Goal: Information Seeking & Learning: Learn about a topic

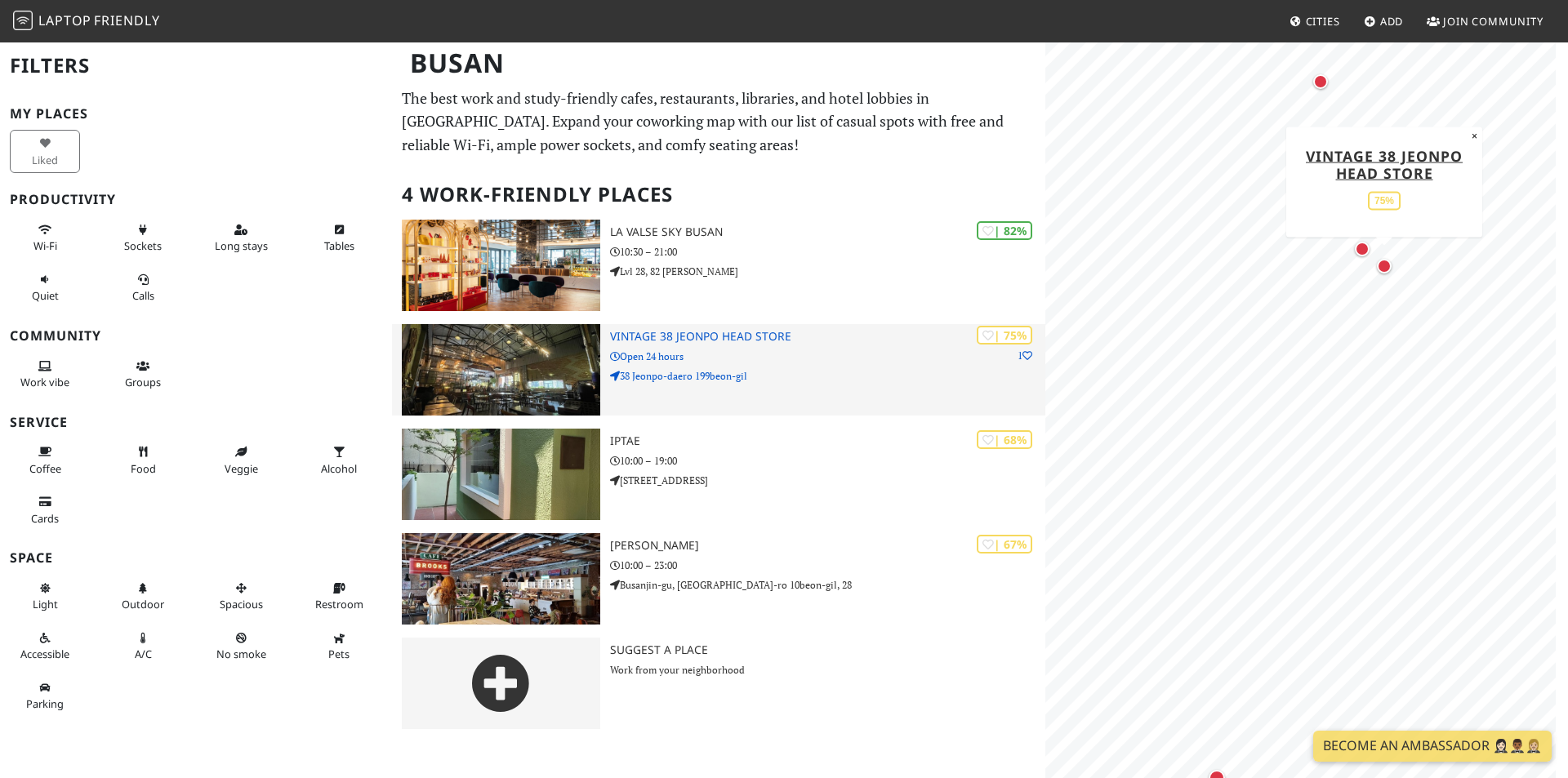
click at [643, 332] on h3 "Vintage 38 Jeonpo Head store" at bounding box center [828, 337] width 435 height 14
click at [672, 332] on h3 "Vintage 38 Jeonpo Head store" at bounding box center [828, 337] width 435 height 14
click at [694, 332] on h3 "Vintage 38 Jeonpo Head store" at bounding box center [828, 337] width 435 height 14
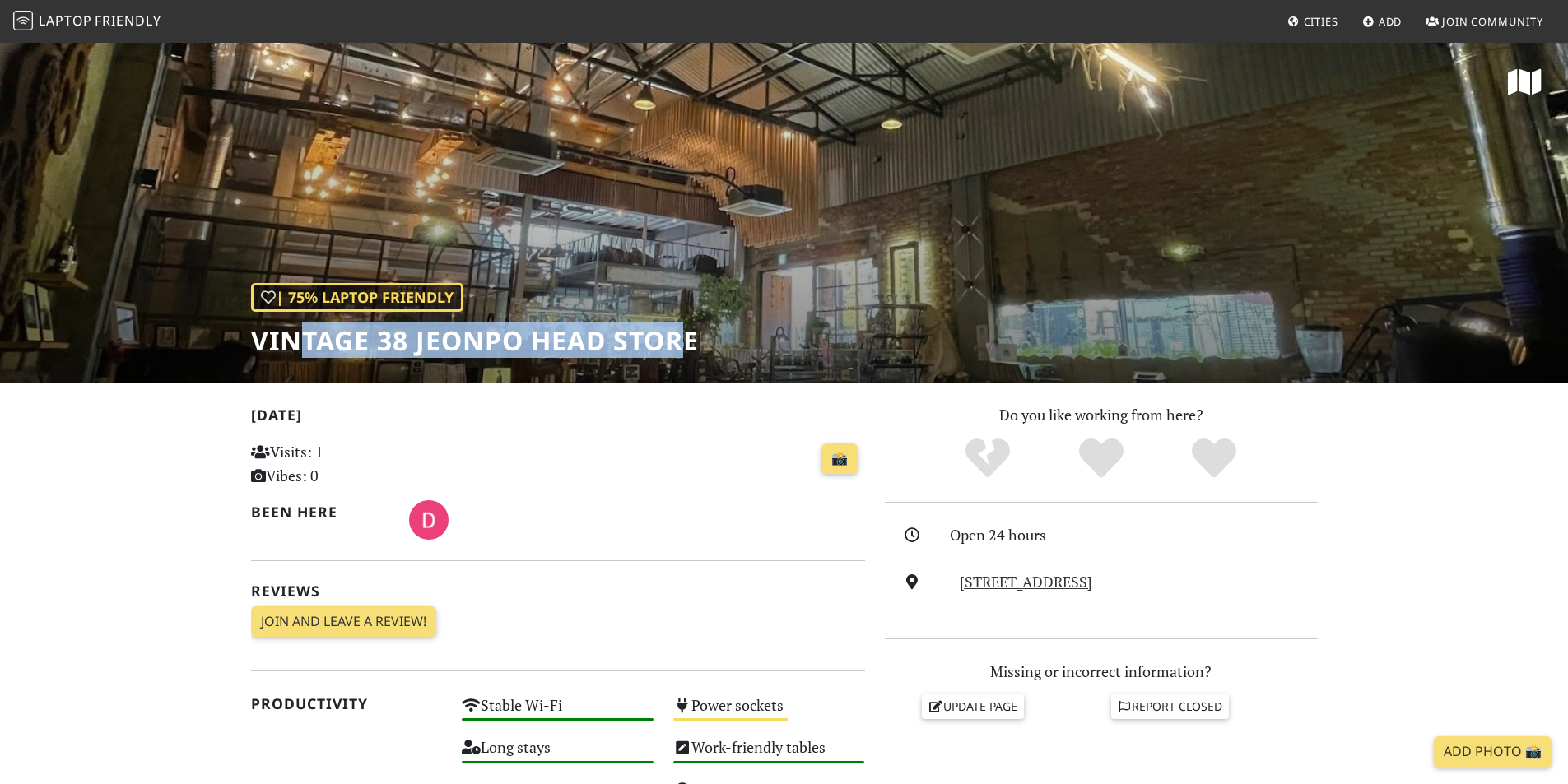
drag, startPoint x: 320, startPoint y: 333, endPoint x: 694, endPoint y: 340, distance: 374.1
click at [694, 340] on h1 "Vintage 38 Jeonpo Head store" at bounding box center [474, 340] width 448 height 31
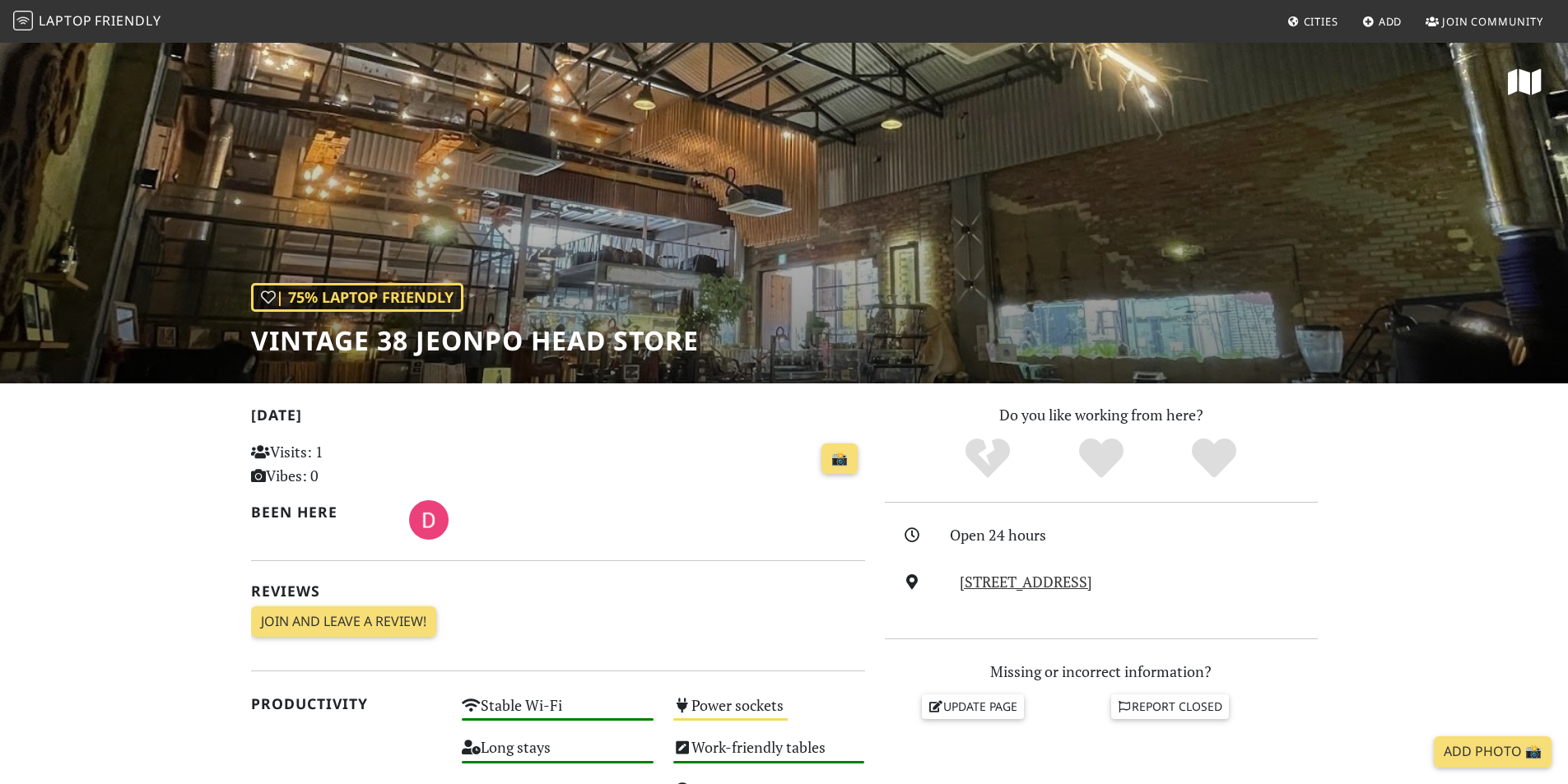
click at [712, 338] on div "| 75% Laptop Friendly Vintage 38 Jeonpo Head store" at bounding box center [784, 212] width 1568 height 343
click at [699, 339] on h1 "Vintage 38 Jeonpo Head store" at bounding box center [474, 340] width 448 height 31
drag, startPoint x: 579, startPoint y: 339, endPoint x: 361, endPoint y: 334, distance: 218.1
click at [407, 335] on h1 "Vintage 38 Jeonpo Head store" at bounding box center [474, 340] width 448 height 31
drag, startPoint x: 361, startPoint y: 334, endPoint x: 251, endPoint y: 334, distance: 110.0
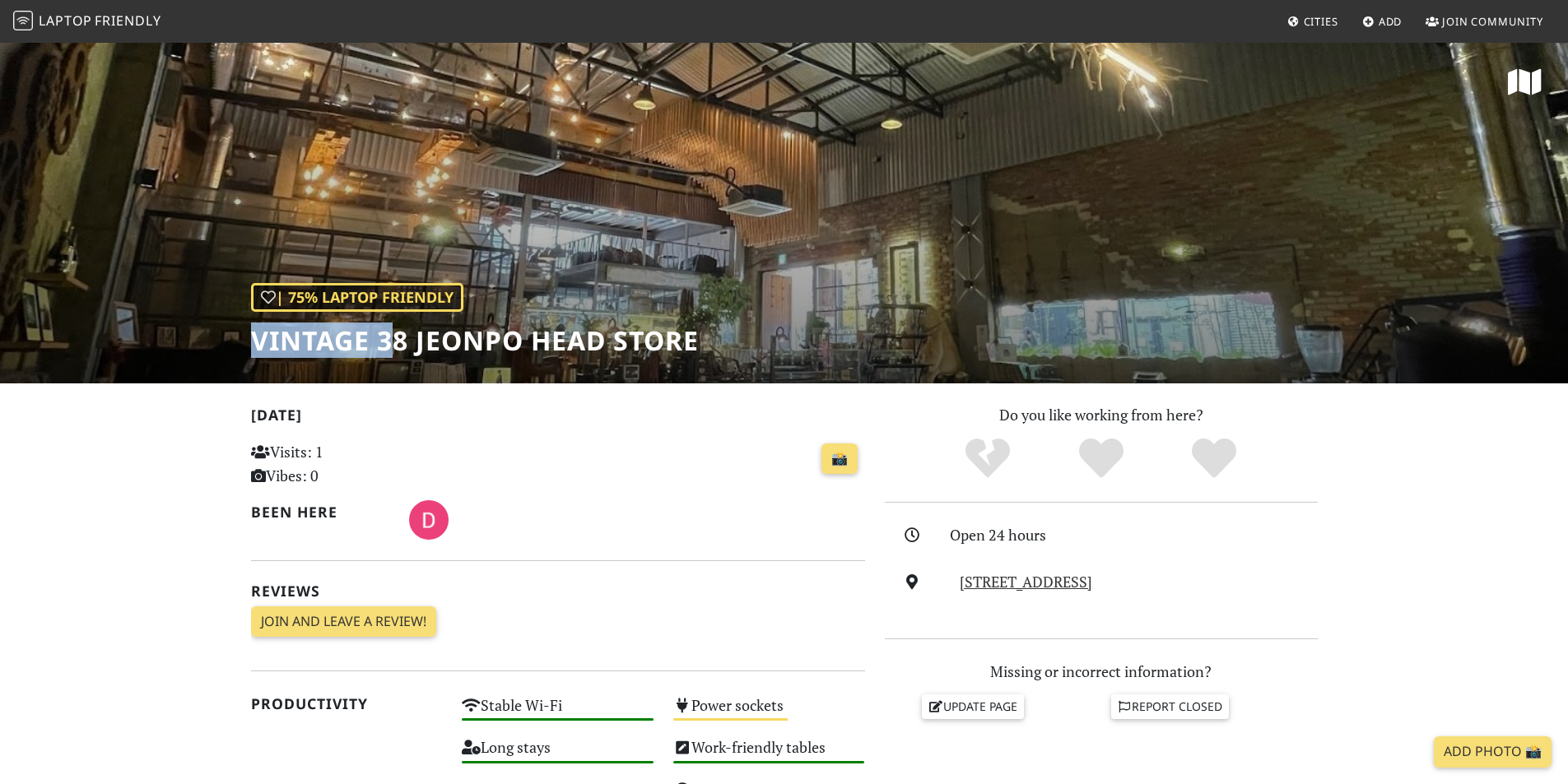
click at [251, 334] on h1 "Vintage 38 Jeonpo Head store" at bounding box center [474, 340] width 448 height 31
click at [254, 338] on h1 "Vintage 38 Jeonpo Head store" at bounding box center [474, 340] width 448 height 31
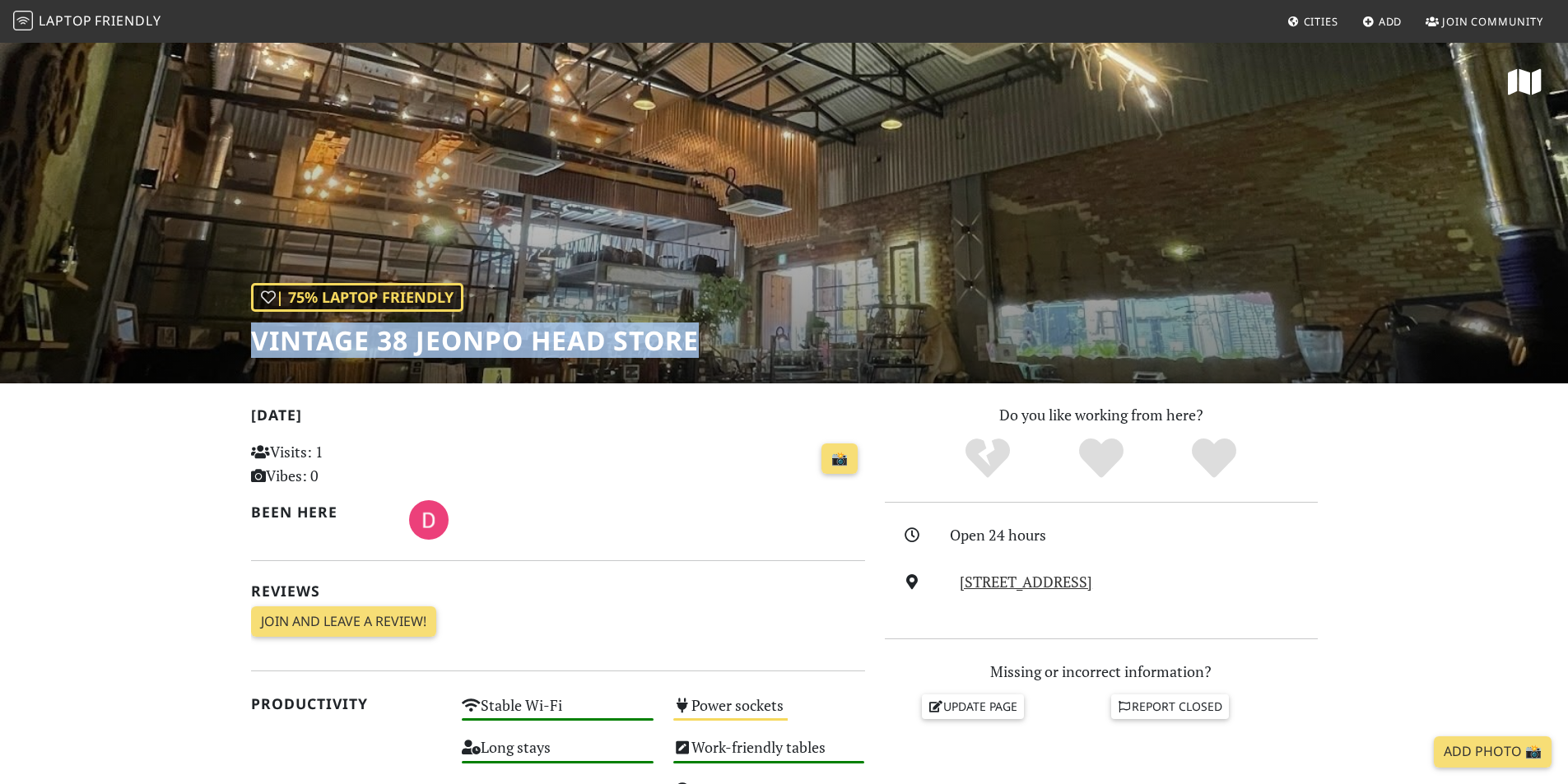
drag, startPoint x: 254, startPoint y: 338, endPoint x: 699, endPoint y: 342, distance: 445.0
click at [699, 342] on h1 "Vintage 38 Jeonpo Head store" at bounding box center [474, 340] width 448 height 31
